Goal: Task Accomplishment & Management: Manage account settings

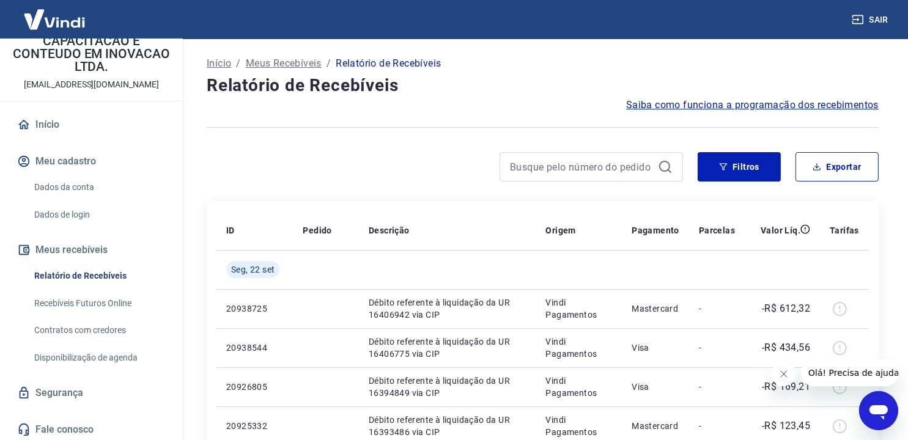
scroll to position [83, 0]
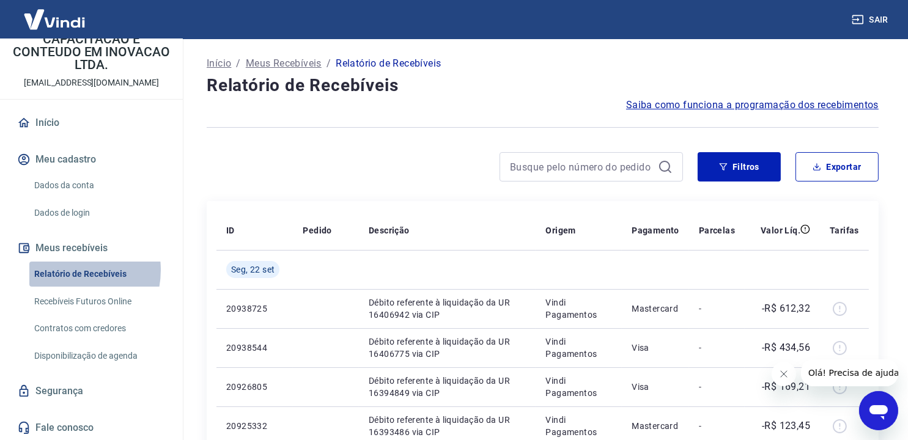
click at [67, 270] on link "Relatório de Recebíveis" at bounding box center [98, 274] width 139 height 25
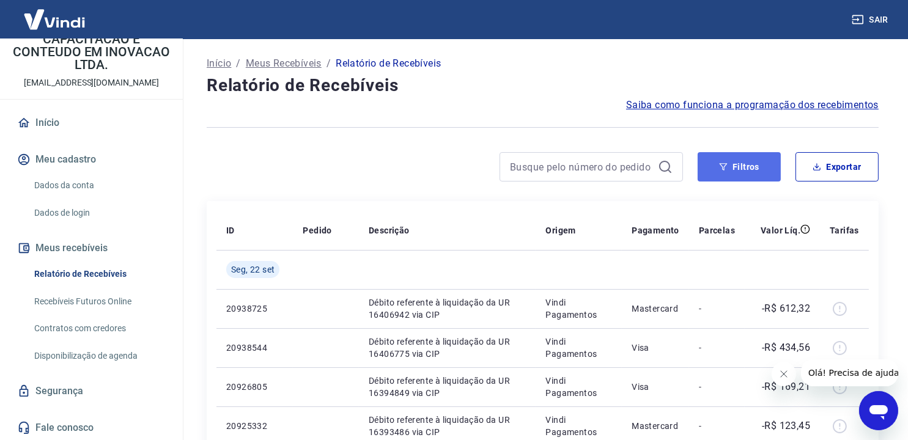
click at [741, 163] on button "Filtros" at bounding box center [739, 166] width 83 height 29
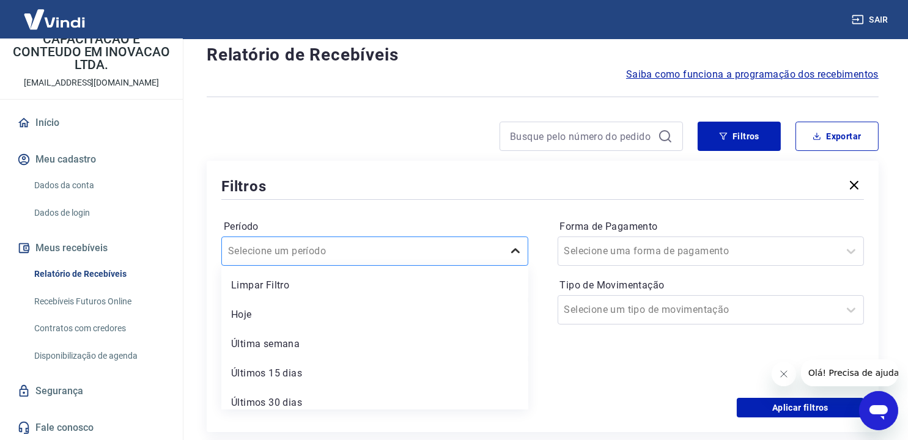
click at [511, 266] on div "option Limpar Filtro focused, 1 of 7. 7 results available. Use Up and Down to c…" at bounding box center [374, 251] width 307 height 29
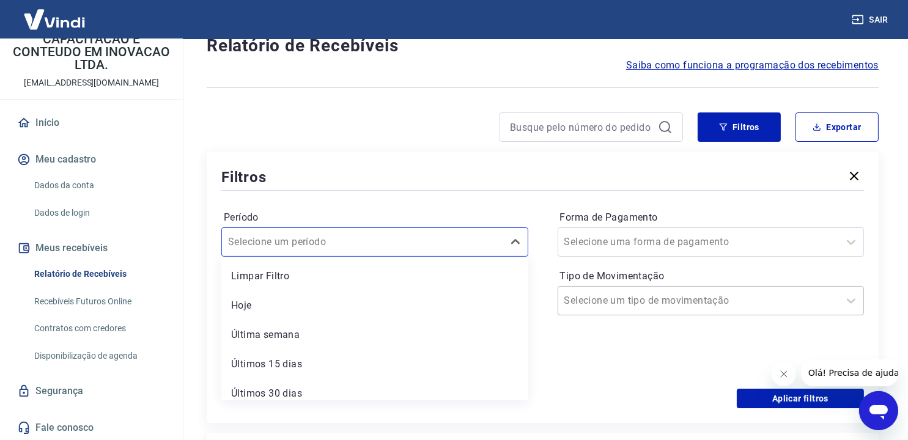
drag, startPoint x: 601, startPoint y: 368, endPoint x: 560, endPoint y: 306, distance: 74.3
click at [593, 357] on div "Forma de Pagamento Selecione uma forma de pagamento Tipo de Movimentação Seleci…" at bounding box center [711, 291] width 307 height 166
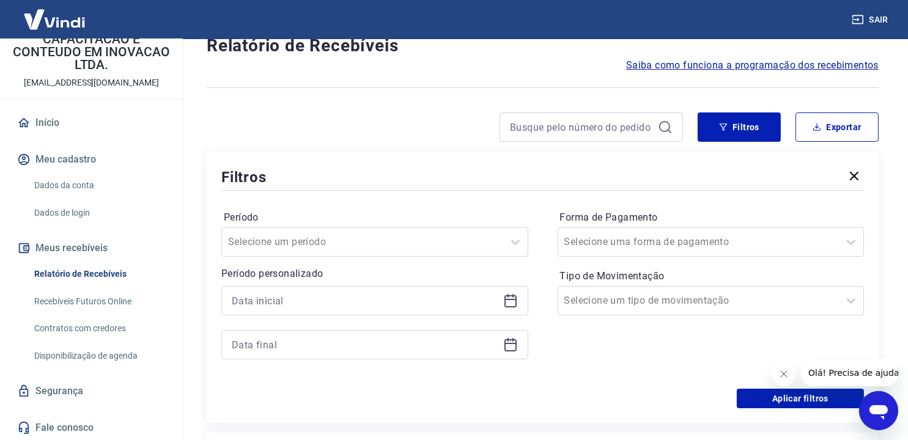
click at [505, 301] on icon at bounding box center [511, 301] width 12 height 12
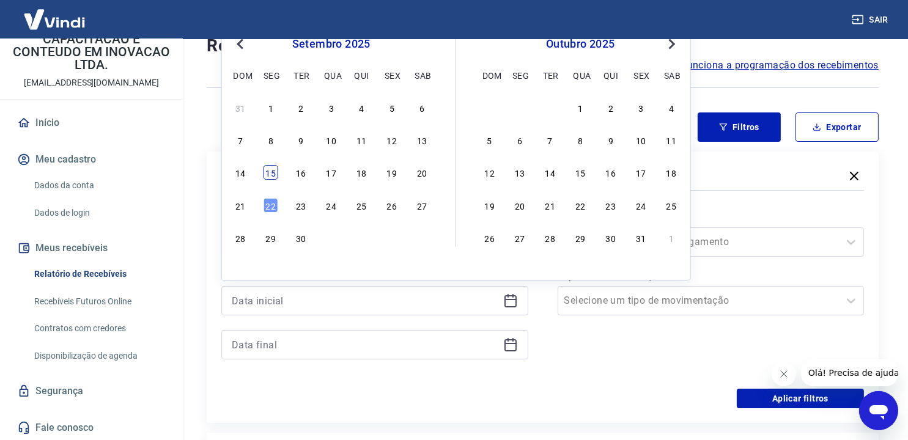
click at [265, 171] on div "15" at bounding box center [271, 173] width 15 height 15
type input "[DATE]"
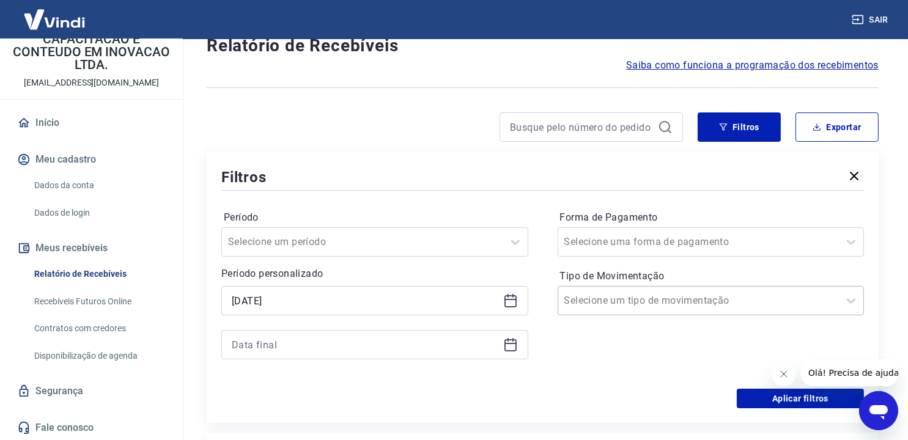
click at [593, 303] on input "Tipo de Movimentação" at bounding box center [626, 301] width 124 height 15
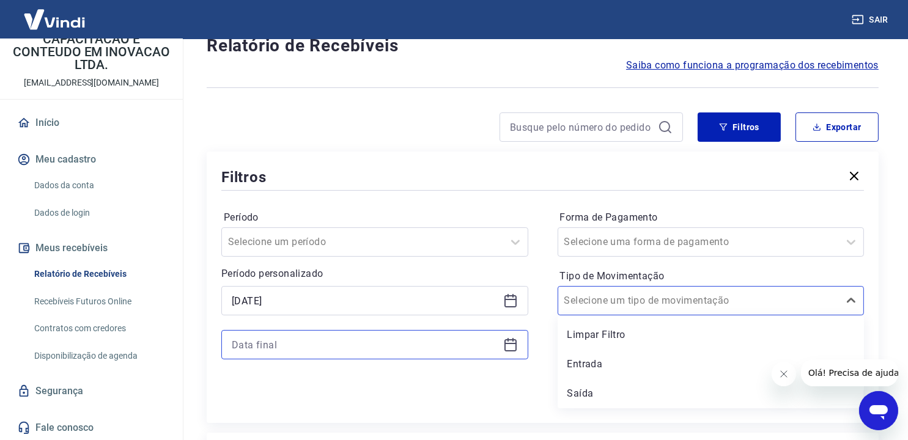
click at [444, 341] on input at bounding box center [365, 345] width 267 height 18
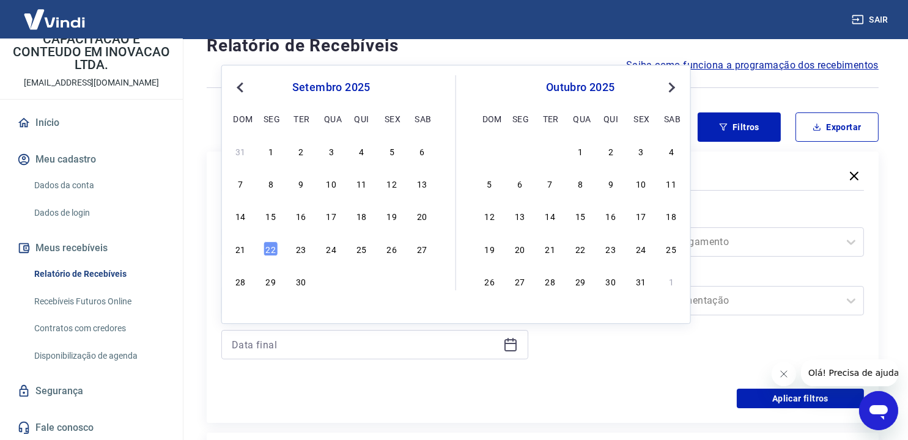
click at [671, 76] on div "[DATE] dom seg ter qua qui sex sab" at bounding box center [581, 101] width 200 height 52
click at [671, 85] on span "Next Month" at bounding box center [671, 87] width 0 height 14
click at [577, 285] on div "31" at bounding box center [580, 281] width 15 height 15
type input "[DATE]"
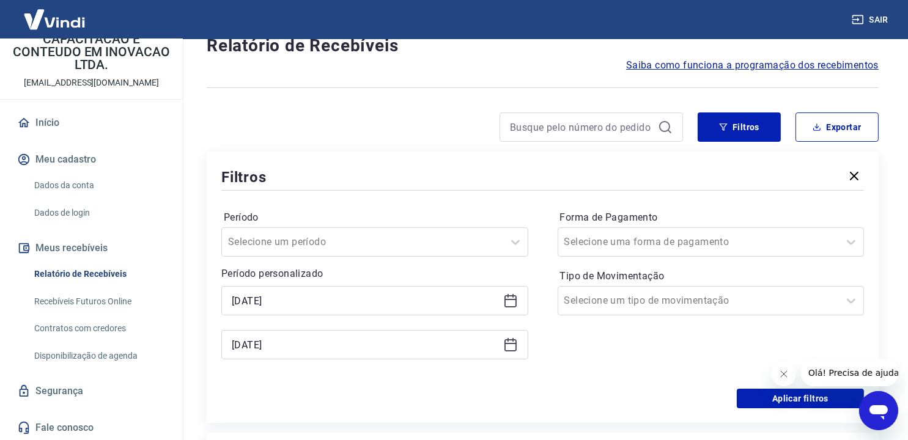
drag, startPoint x: 579, startPoint y: 370, endPoint x: 590, endPoint y: 364, distance: 12.6
click at [587, 366] on div "Forma de Pagamento Selecione uma forma de pagamento Tipo de Movimentação Seleci…" at bounding box center [711, 291] width 307 height 166
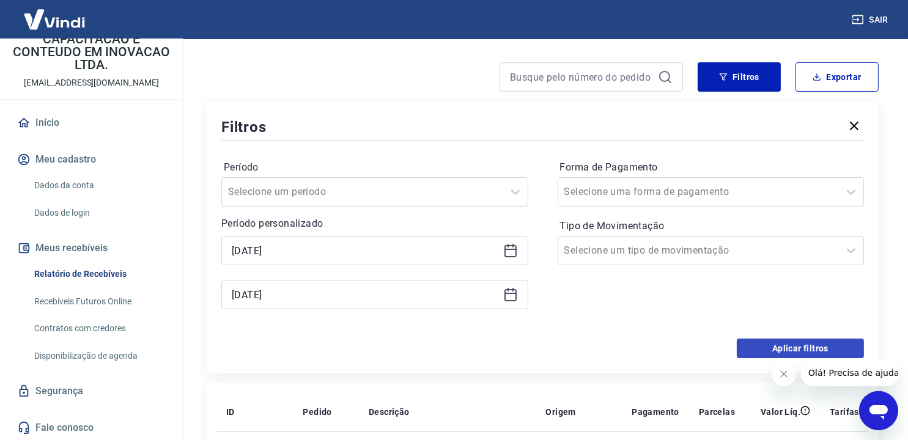
scroll to position [162, 0]
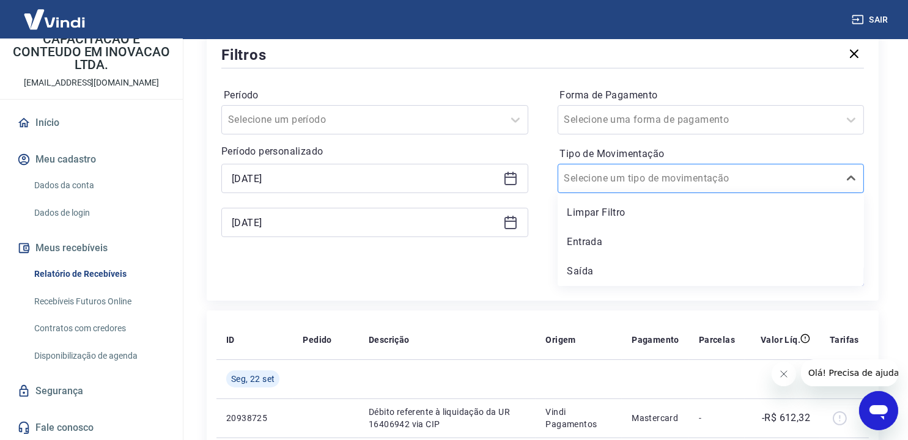
click at [766, 180] on div at bounding box center [698, 178] width 269 height 17
click at [606, 235] on div "Entrada" at bounding box center [711, 242] width 307 height 24
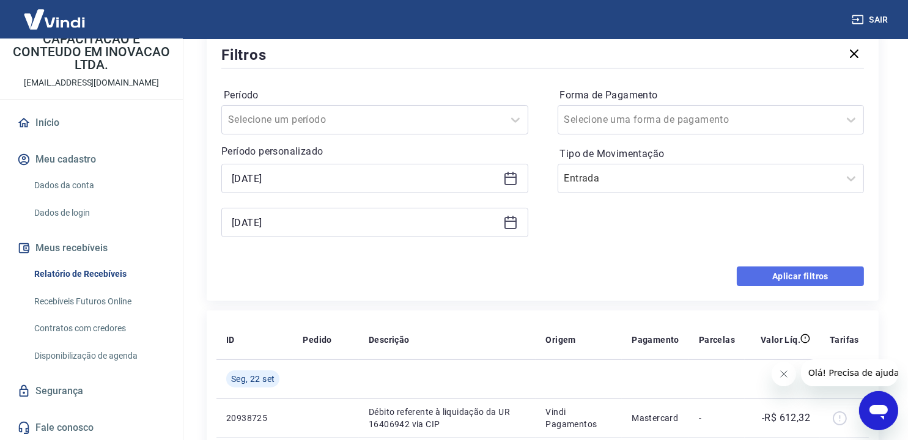
click at [755, 279] on button "Aplicar filtros" at bounding box center [800, 277] width 127 height 20
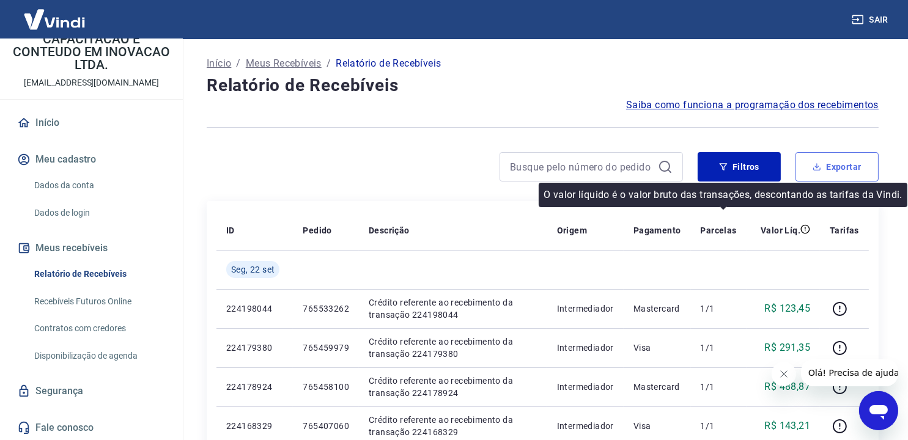
click at [824, 180] on button "Exportar" at bounding box center [837, 166] width 83 height 29
type input "[DATE]"
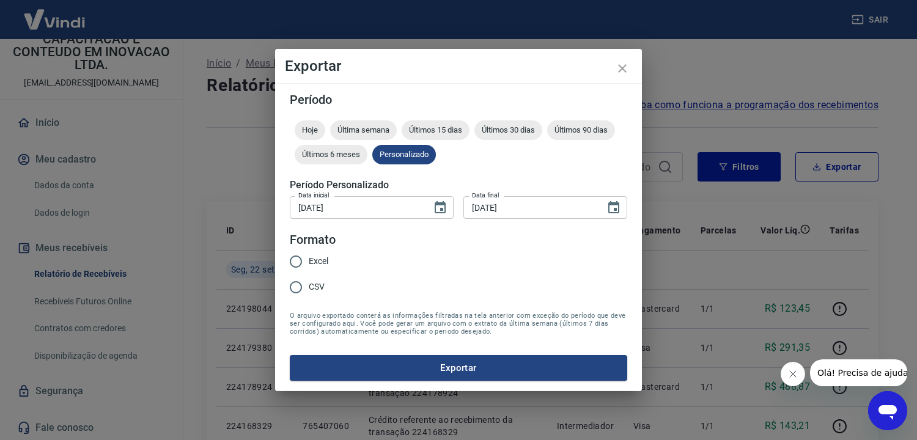
click at [315, 262] on span "Excel" at bounding box center [319, 261] width 20 height 13
click at [309, 262] on input "Excel" at bounding box center [296, 262] width 26 height 26
radio input "true"
click at [469, 363] on button "Exportar" at bounding box center [459, 368] width 338 height 26
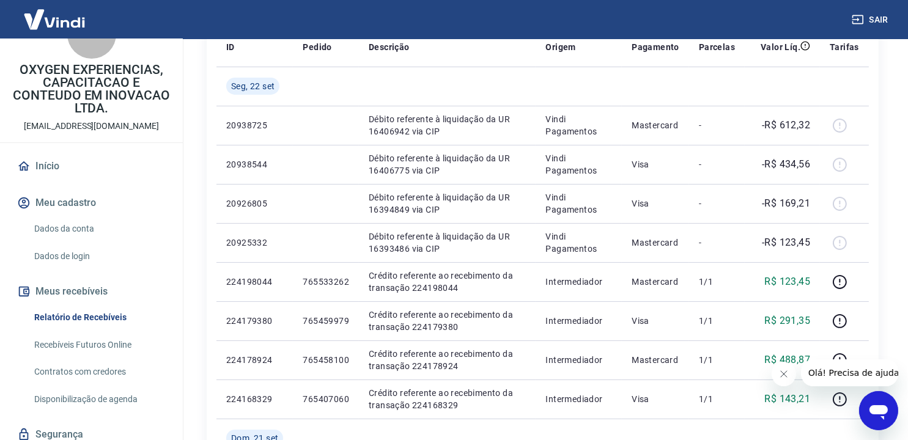
scroll to position [83, 0]
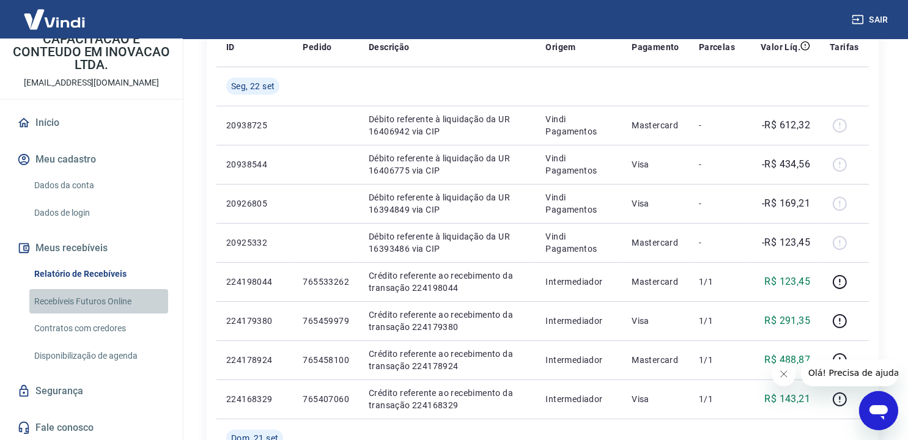
click at [100, 305] on link "Recebíveis Futuros Online" at bounding box center [98, 301] width 139 height 25
